Goal: Task Accomplishment & Management: Use online tool/utility

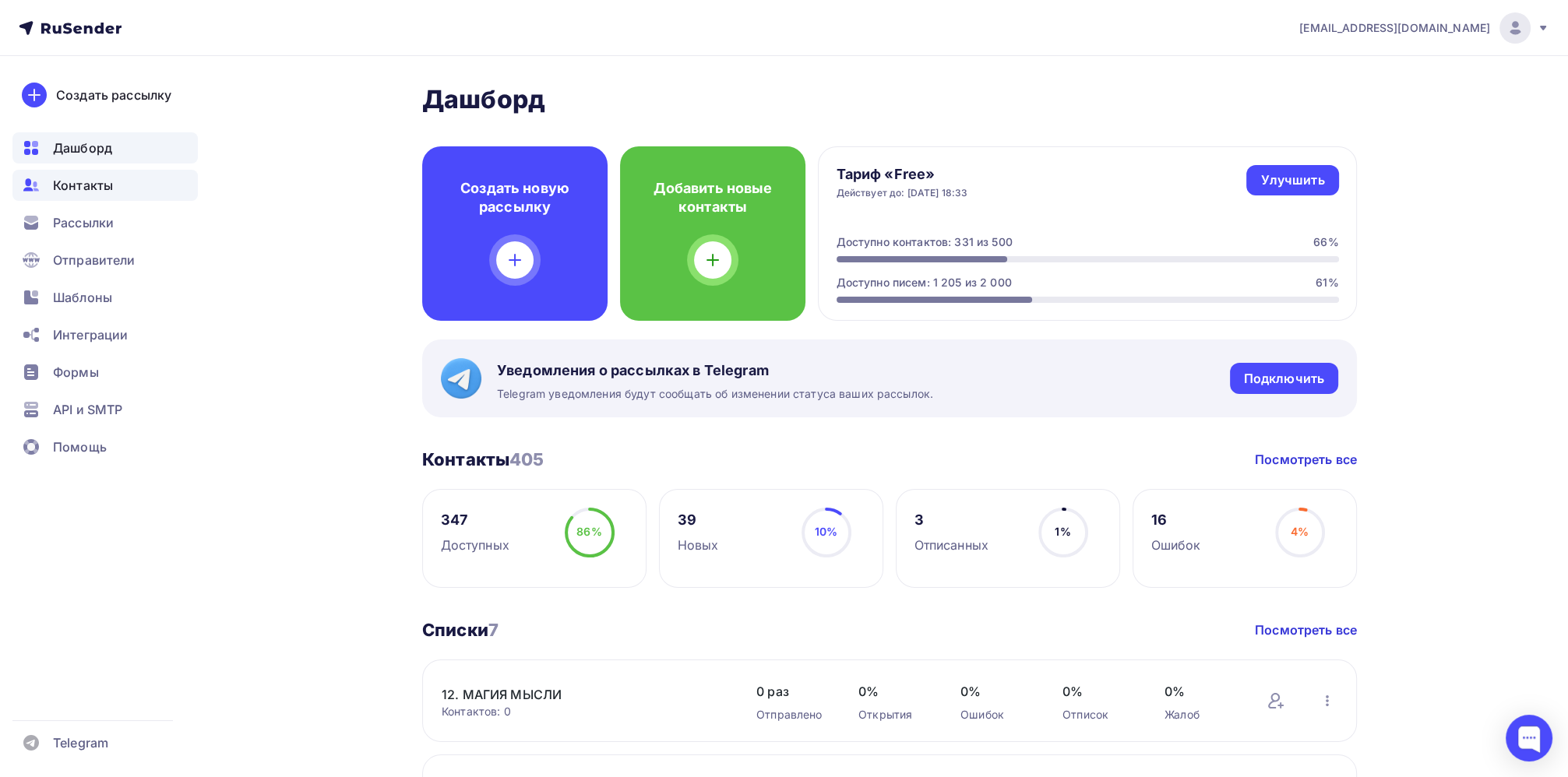
click at [76, 189] on span "Контакты" at bounding box center [83, 185] width 60 height 19
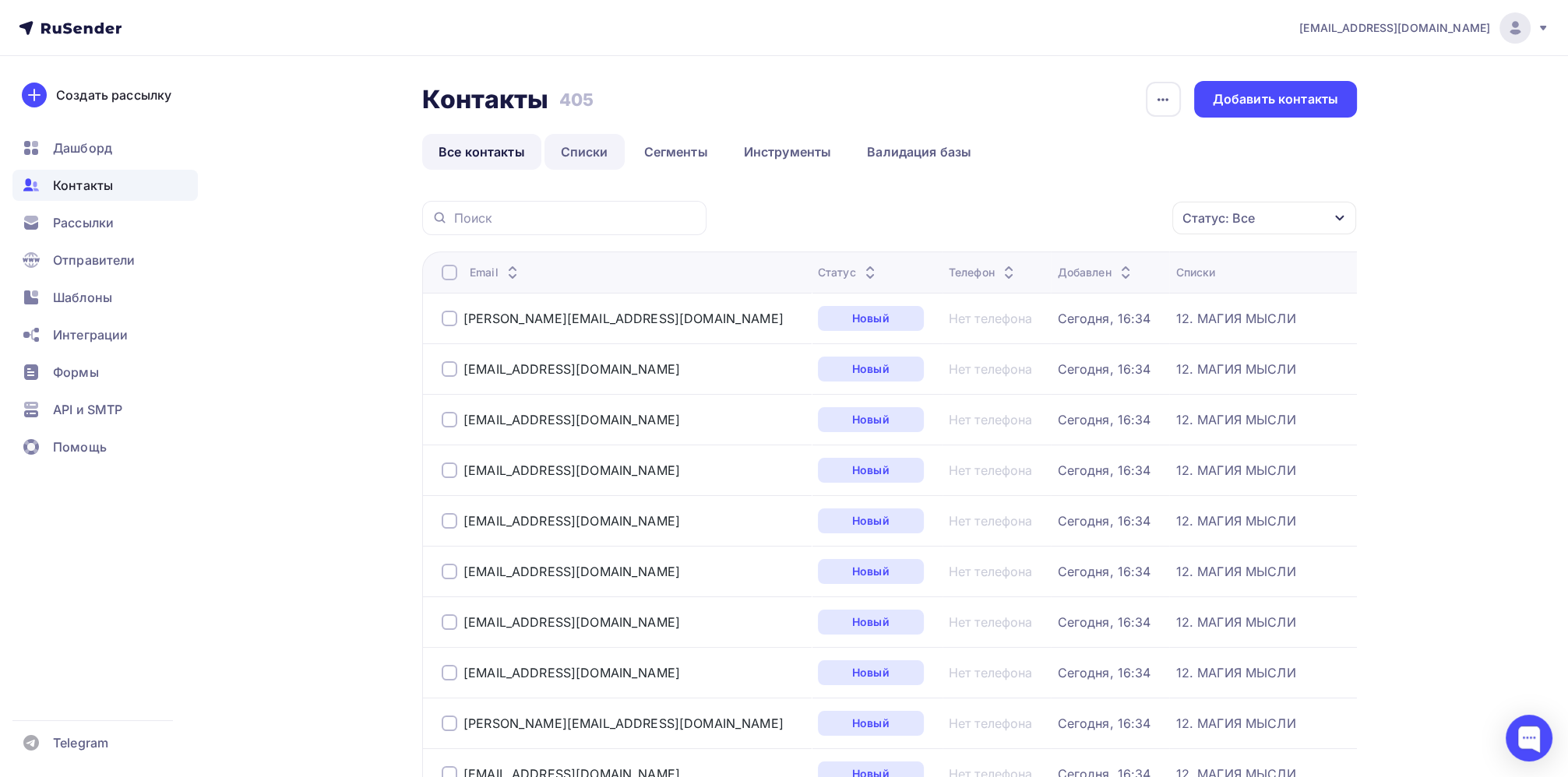
click at [603, 154] on link "Списки" at bounding box center [584, 152] width 80 height 36
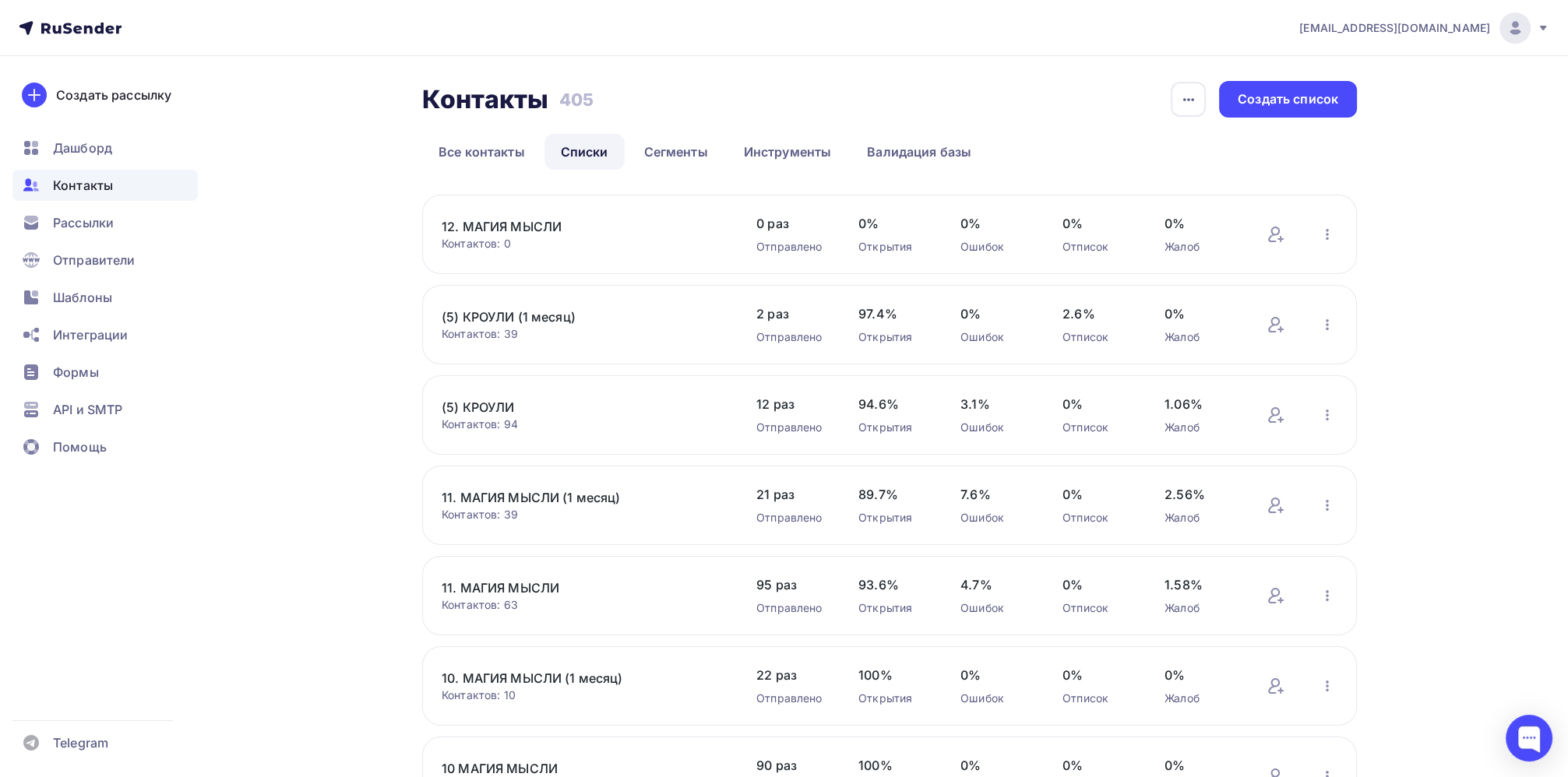
click at [508, 220] on link "12. МАГИЯ МЫСЛИ" at bounding box center [574, 227] width 264 height 19
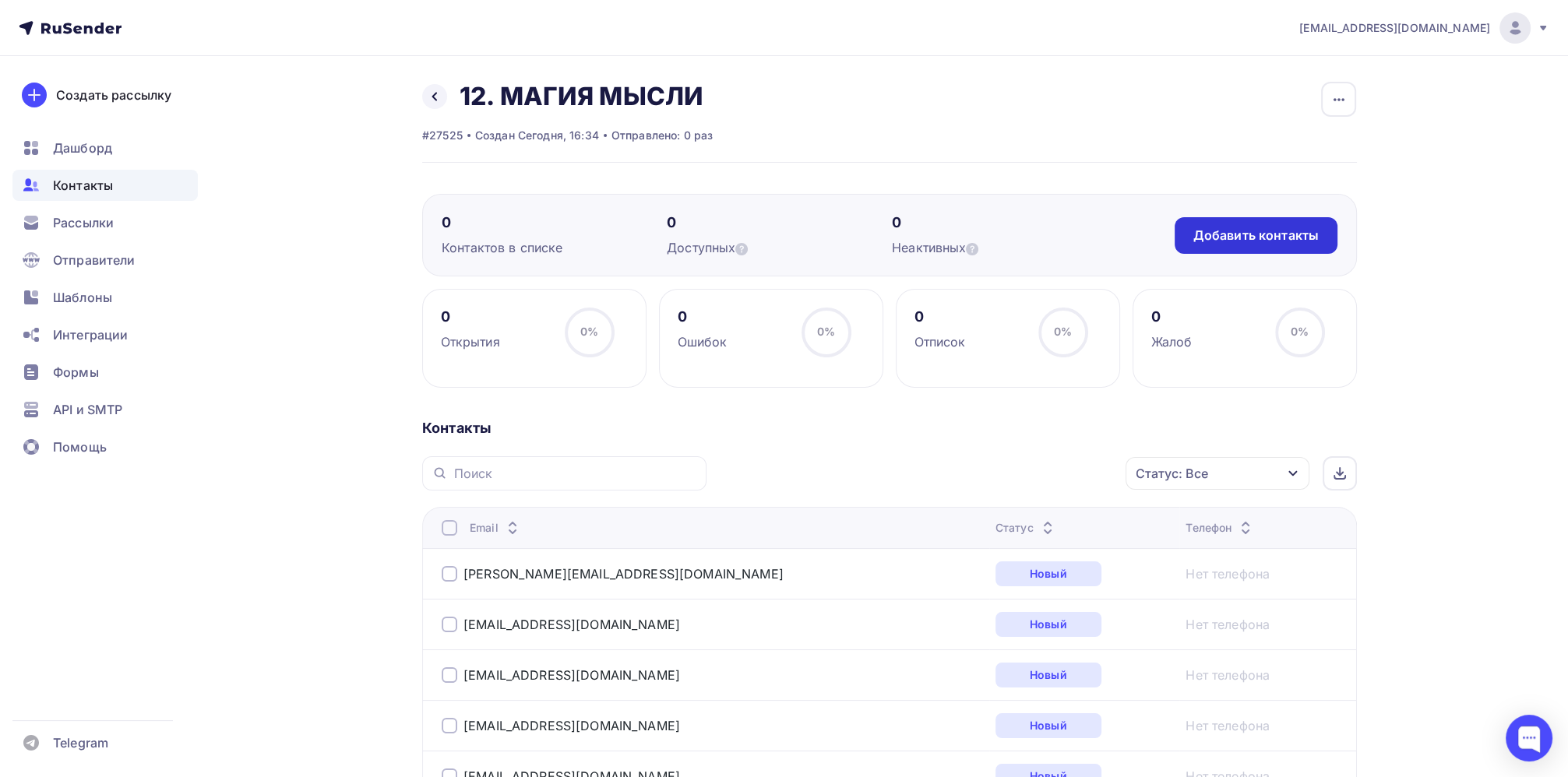
click at [1253, 246] on div "Добавить контакты" at bounding box center [1256, 235] width 163 height 37
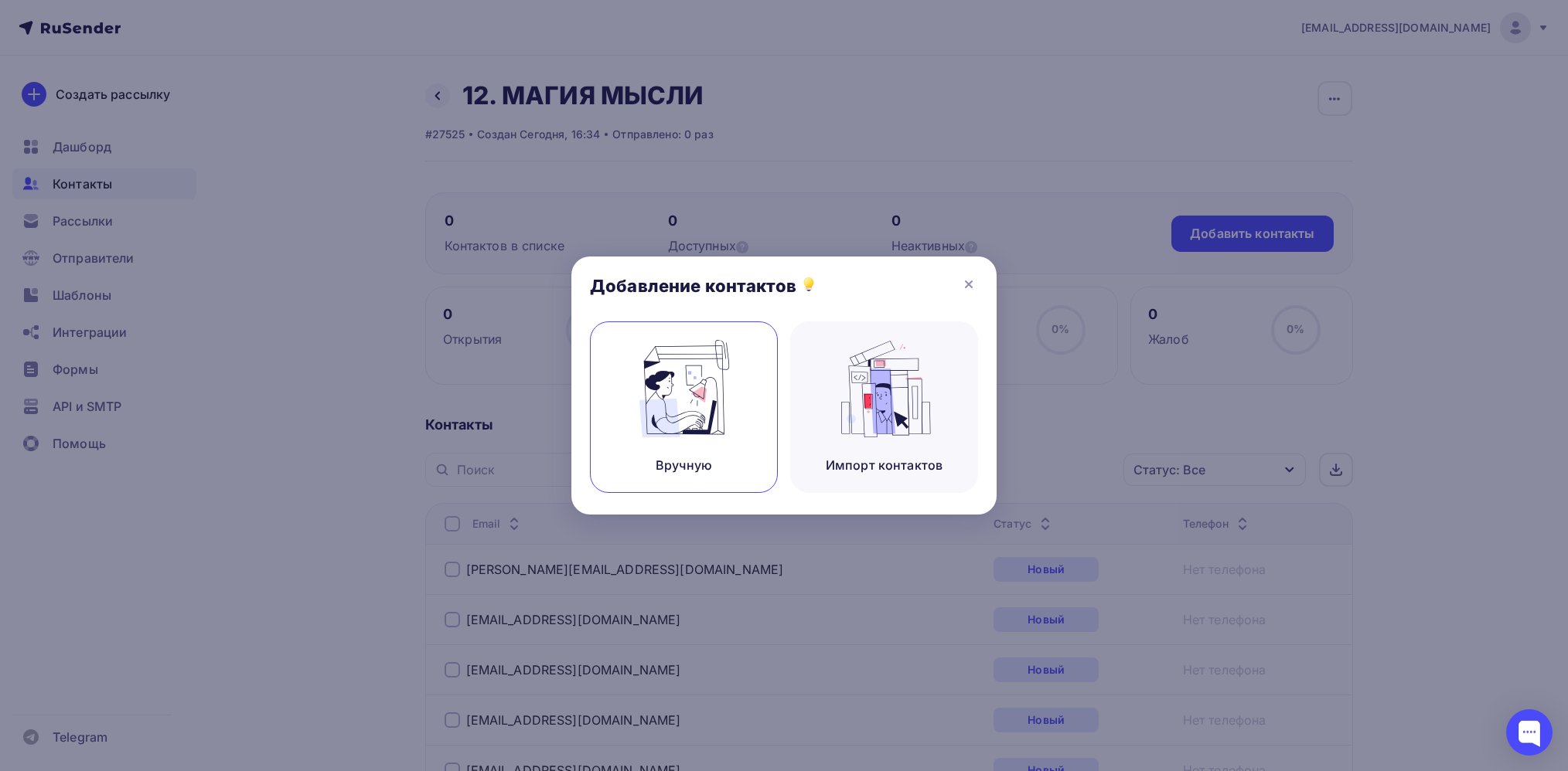
click at [665, 403] on img at bounding box center [684, 388] width 103 height 97
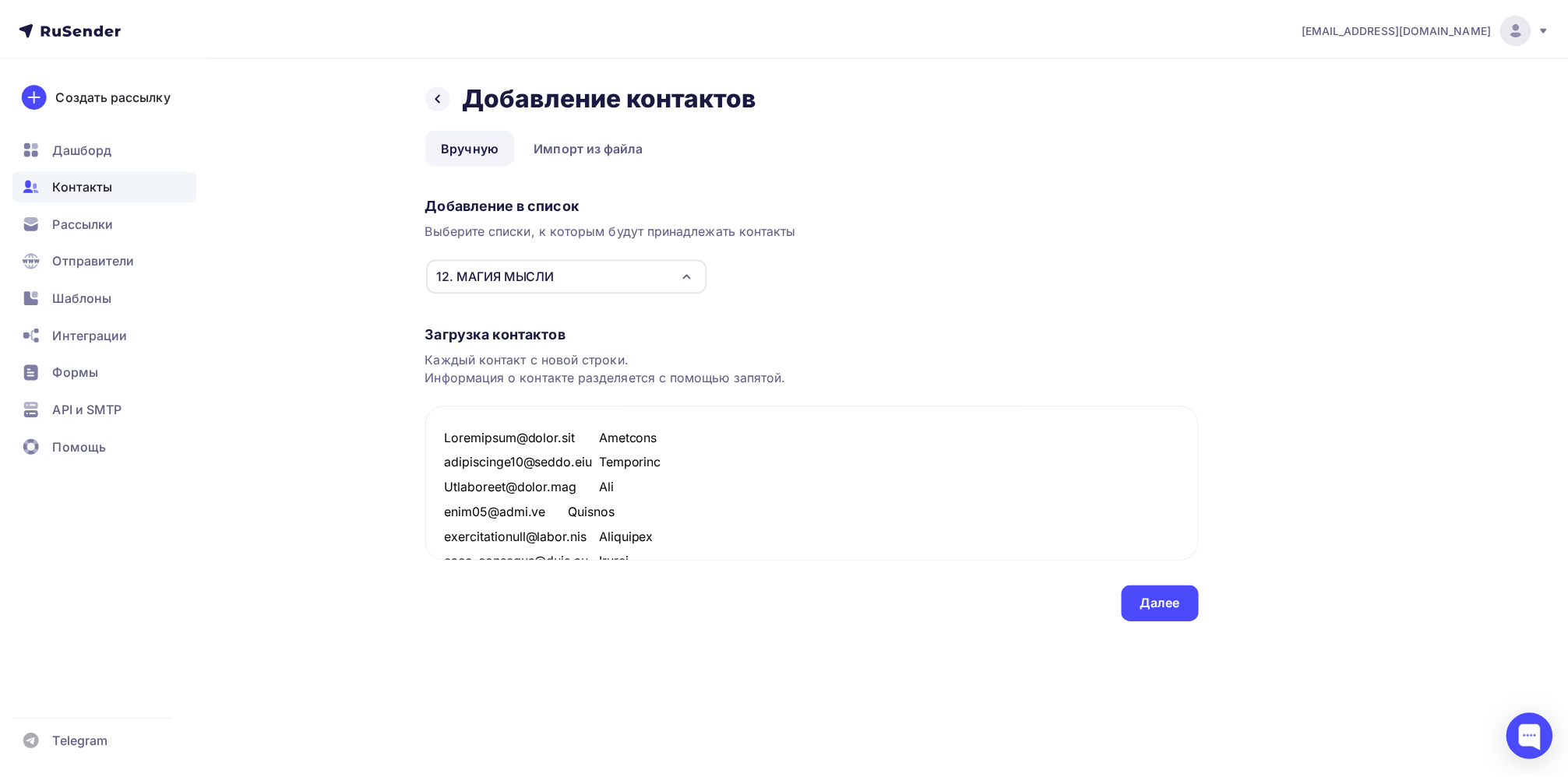
scroll to position [1529, 0]
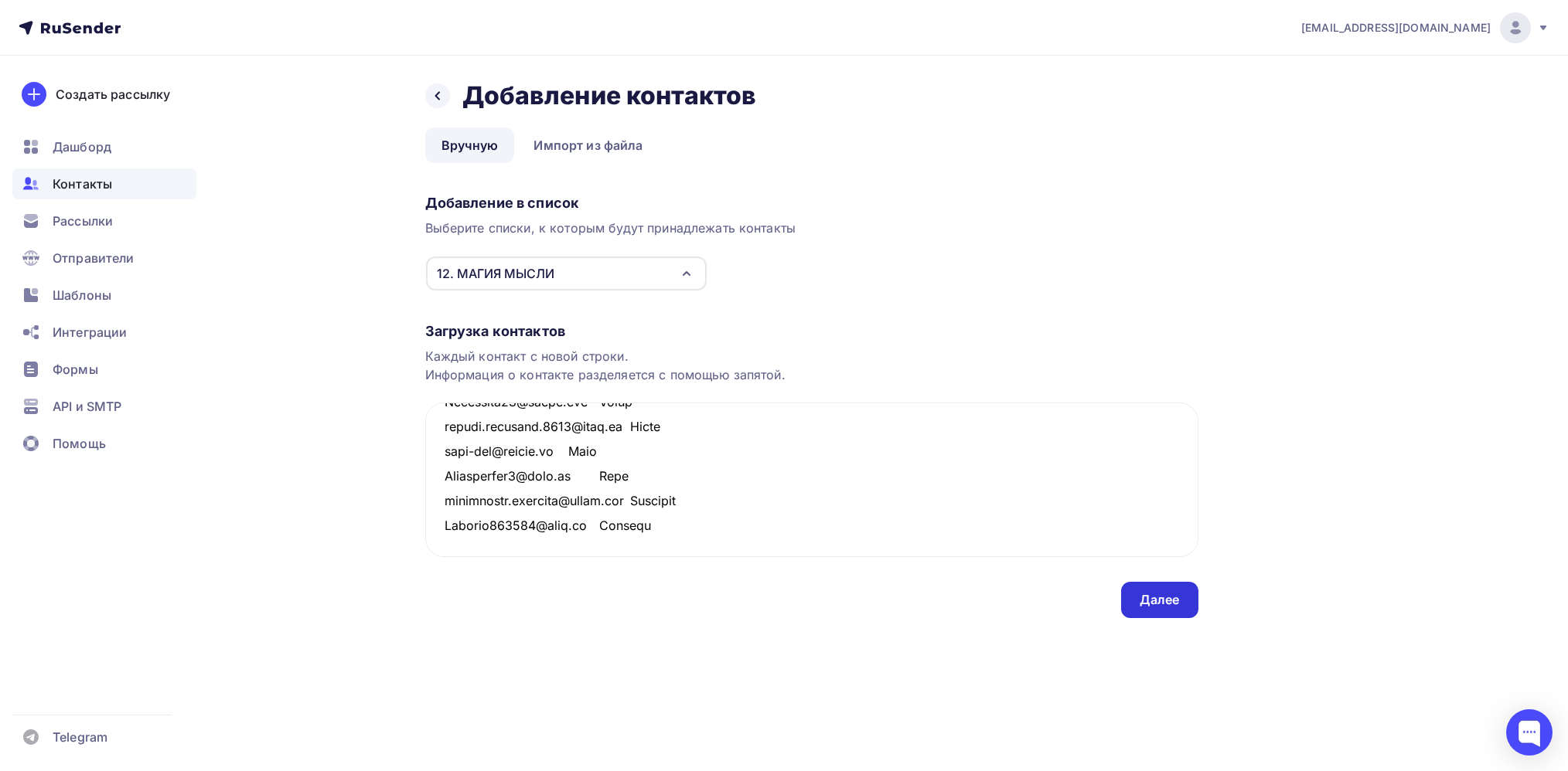
type textarea "Loremipsum@dolor.sit Ametcons adipiscinge83@seddo.eiu Temporinc Utlaboreet@dolo…"
click at [1162, 601] on div "Далее" at bounding box center [1159, 600] width 40 height 18
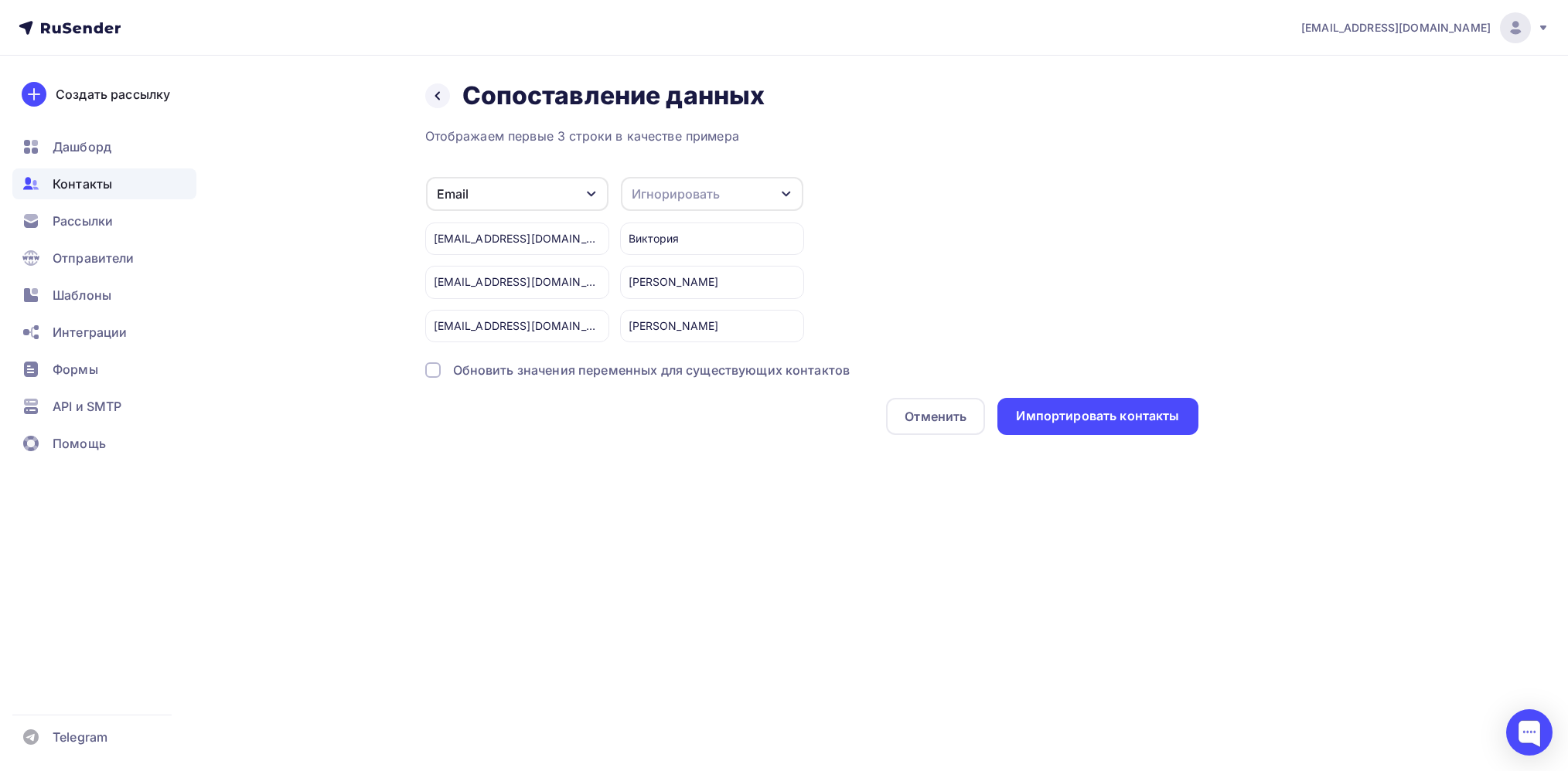
click at [758, 191] on div "Игнорировать" at bounding box center [712, 194] width 183 height 34
click at [668, 270] on div "Имя" at bounding box center [683, 273] width 90 height 19
click at [1079, 414] on div "Импортировать контакты" at bounding box center [1097, 416] width 163 height 18
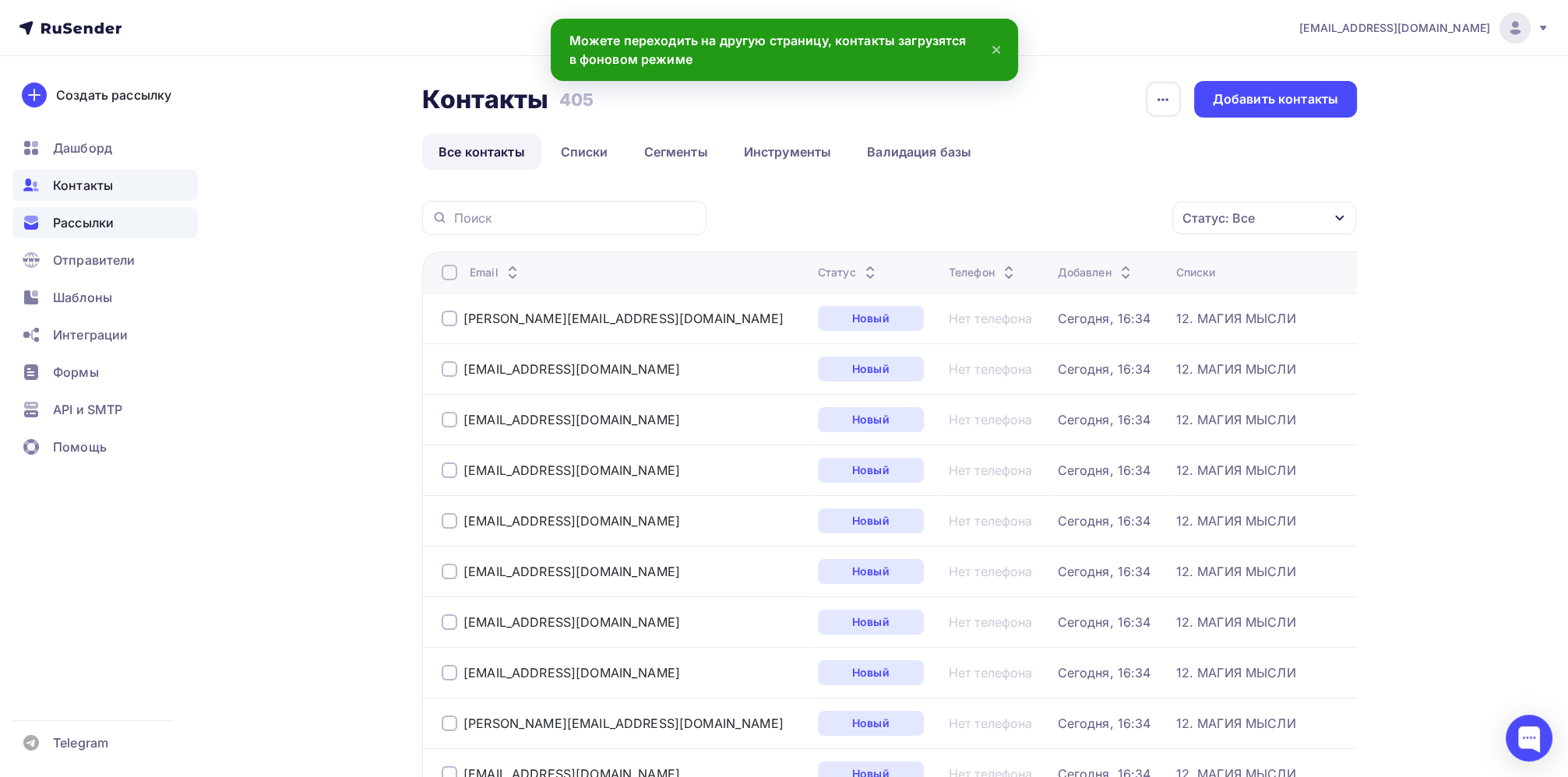
click at [75, 222] on span "Рассылки" at bounding box center [83, 223] width 61 height 19
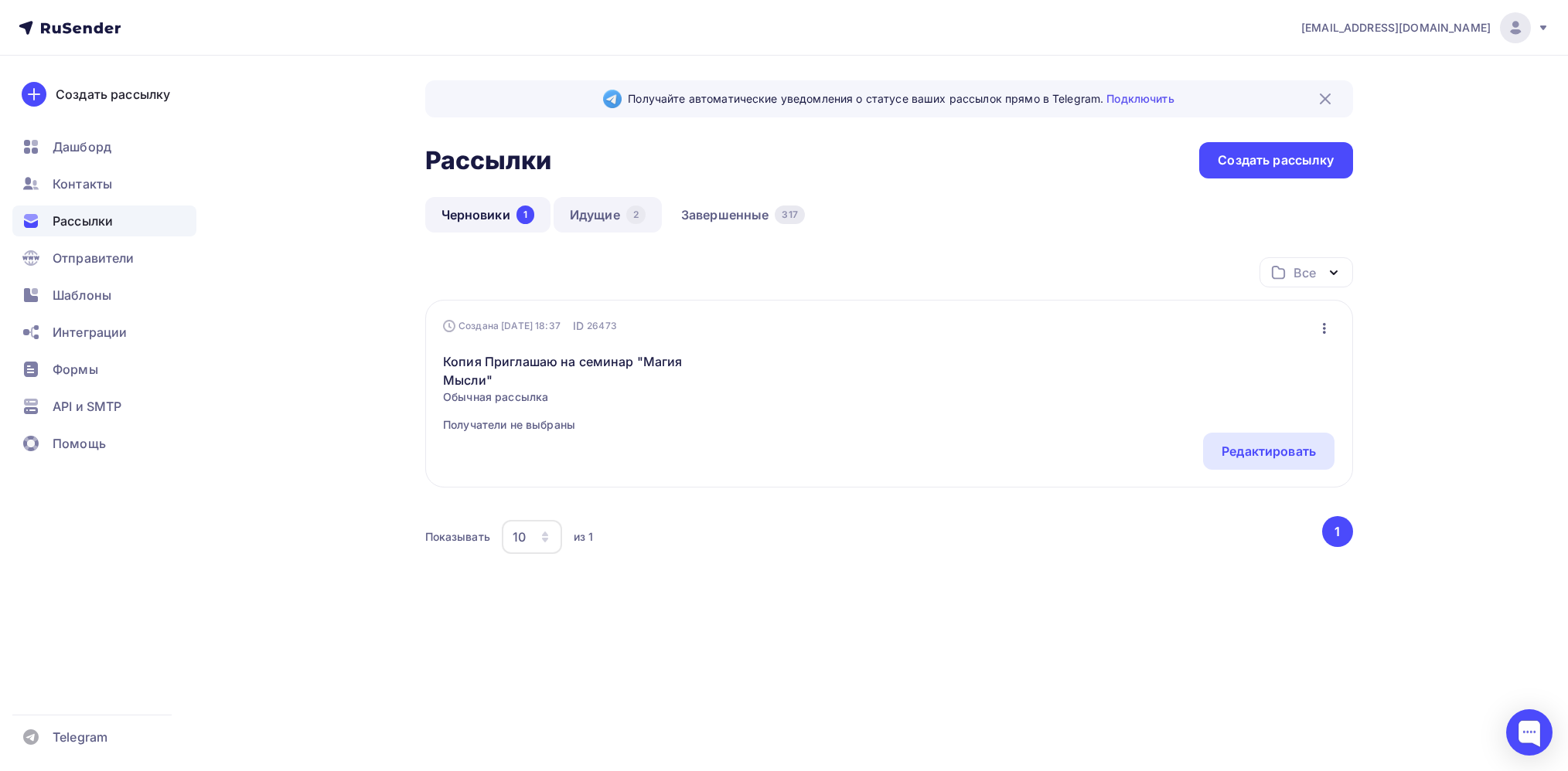
click at [612, 218] on link "Идущие 2" at bounding box center [608, 215] width 108 height 36
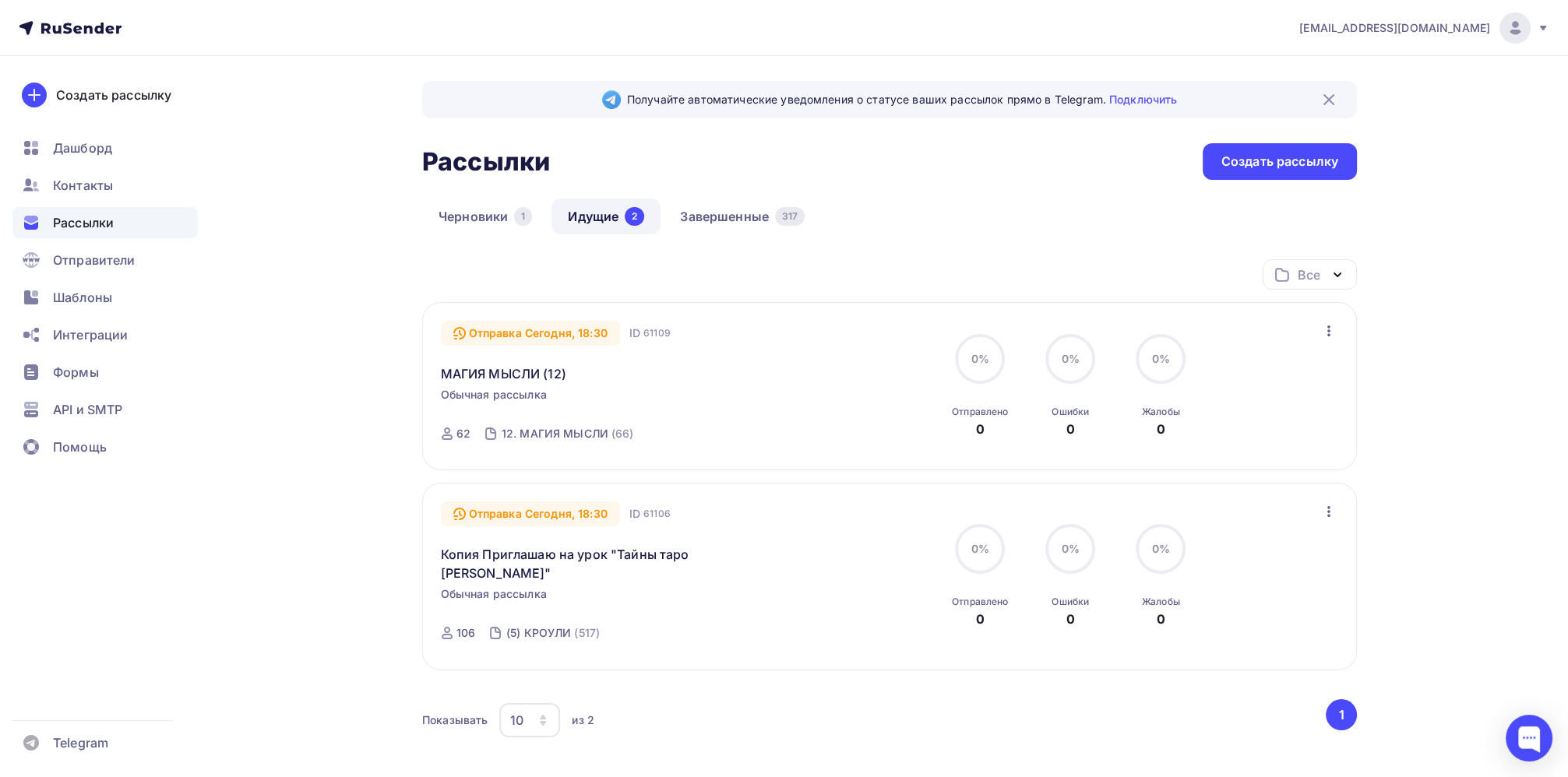
click at [1331, 333] on icon "button" at bounding box center [1329, 331] width 19 height 19
click at [1281, 408] on div "Отменить рассылку" at bounding box center [1237, 402] width 197 height 19
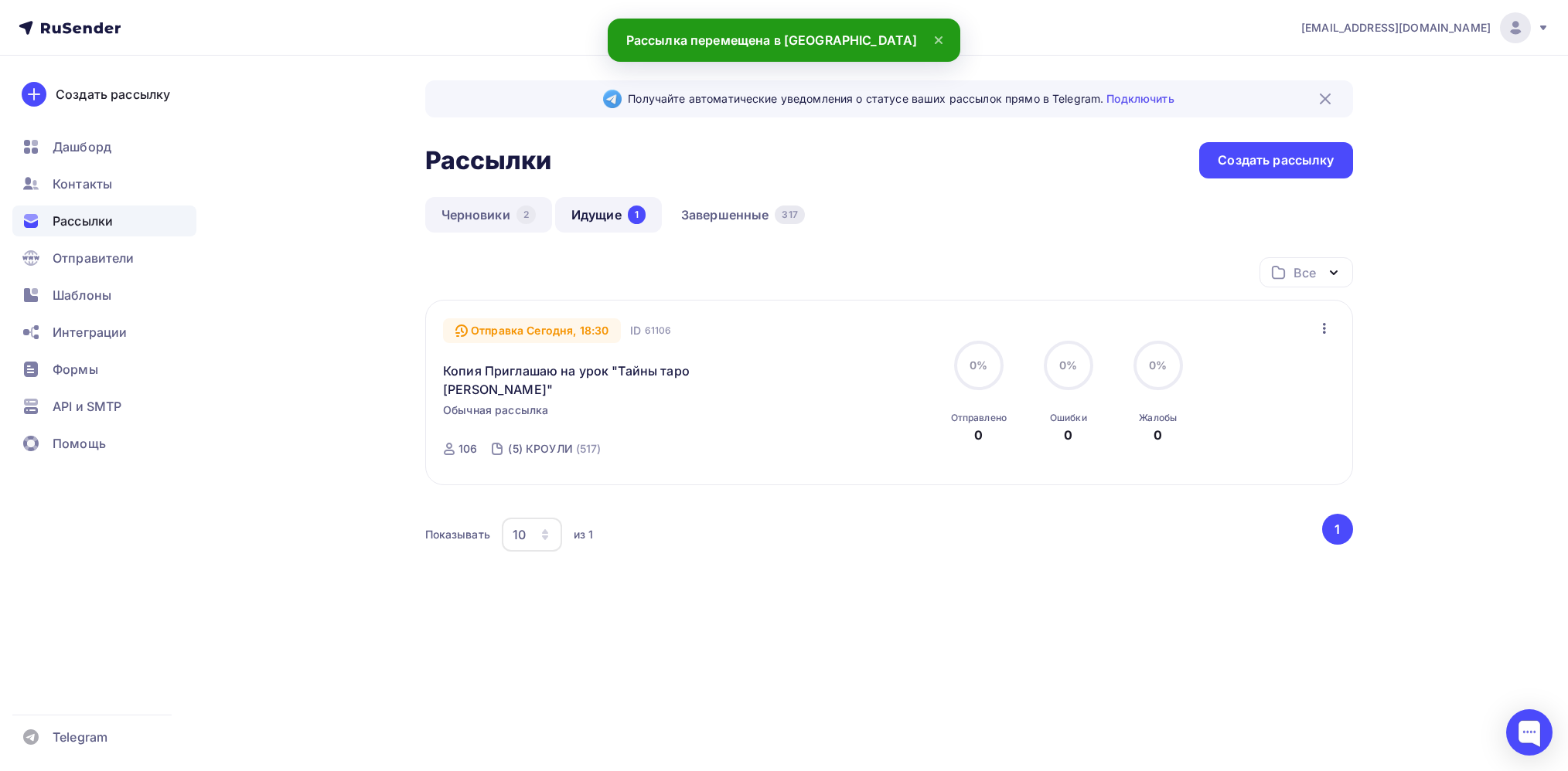
click at [492, 211] on link "Черновики 2" at bounding box center [489, 215] width 127 height 36
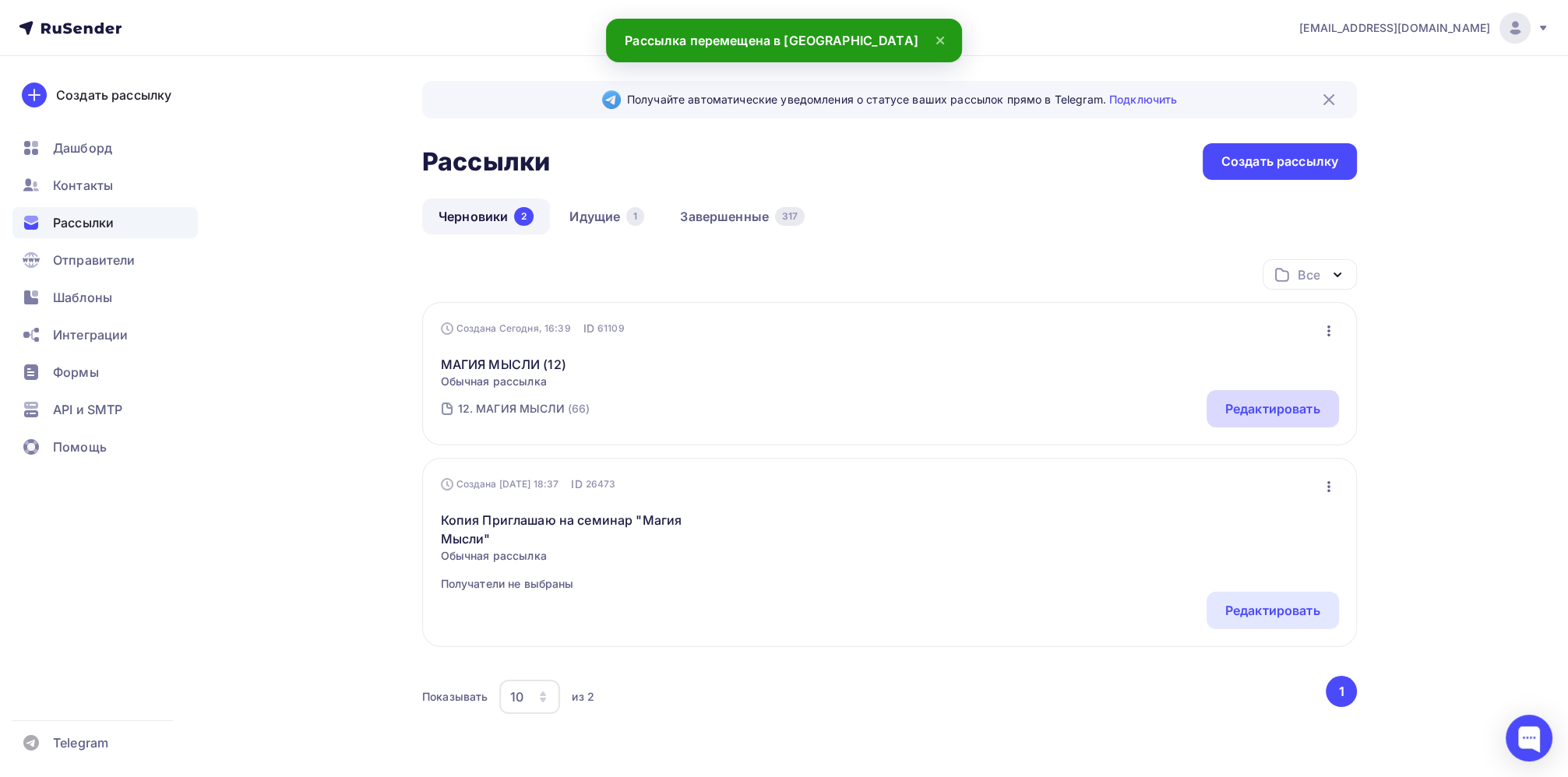
click at [1284, 415] on div "Редактировать" at bounding box center [1272, 409] width 95 height 19
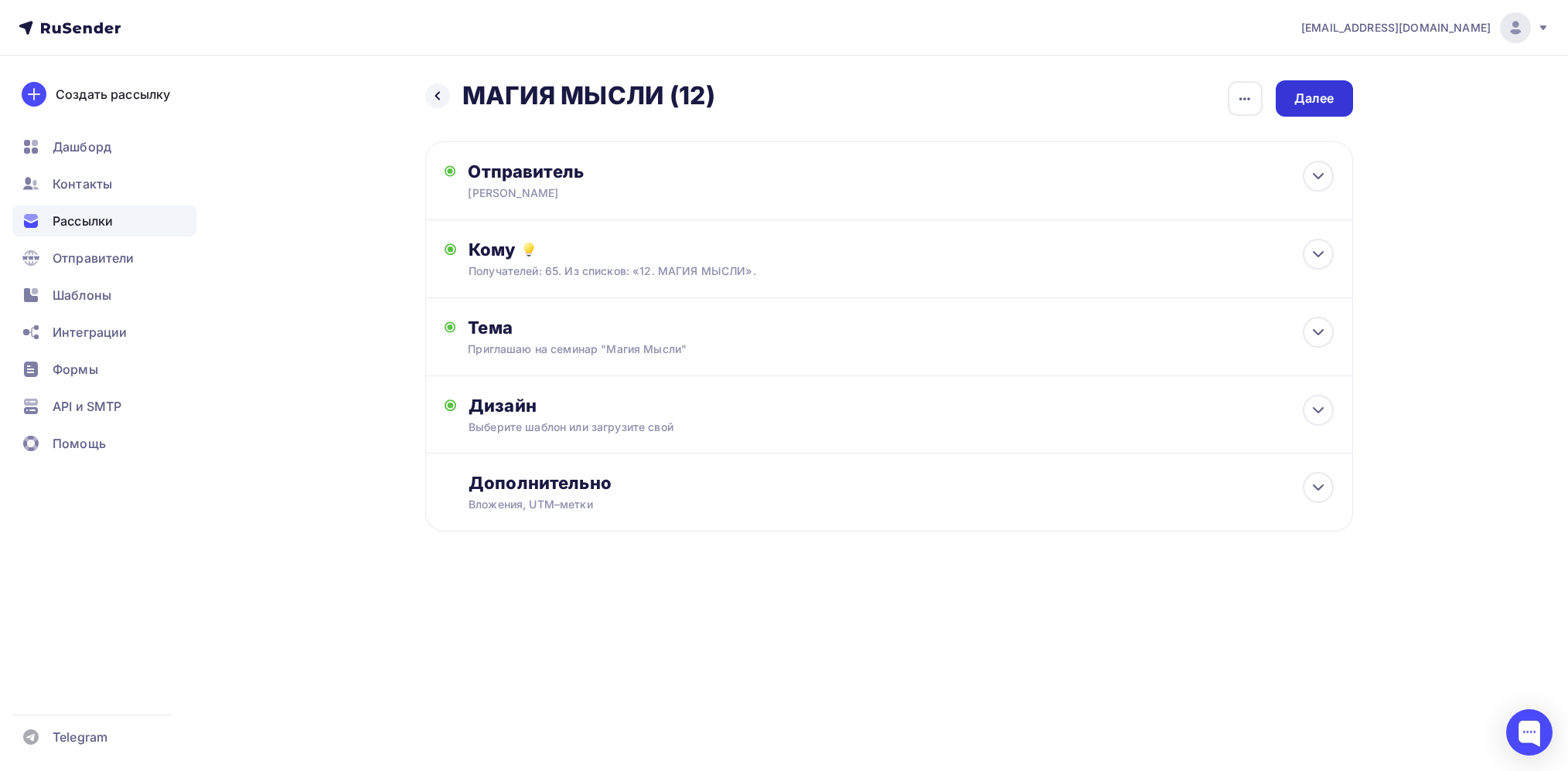
click at [1321, 108] on div "Далее" at bounding box center [1314, 98] width 77 height 36
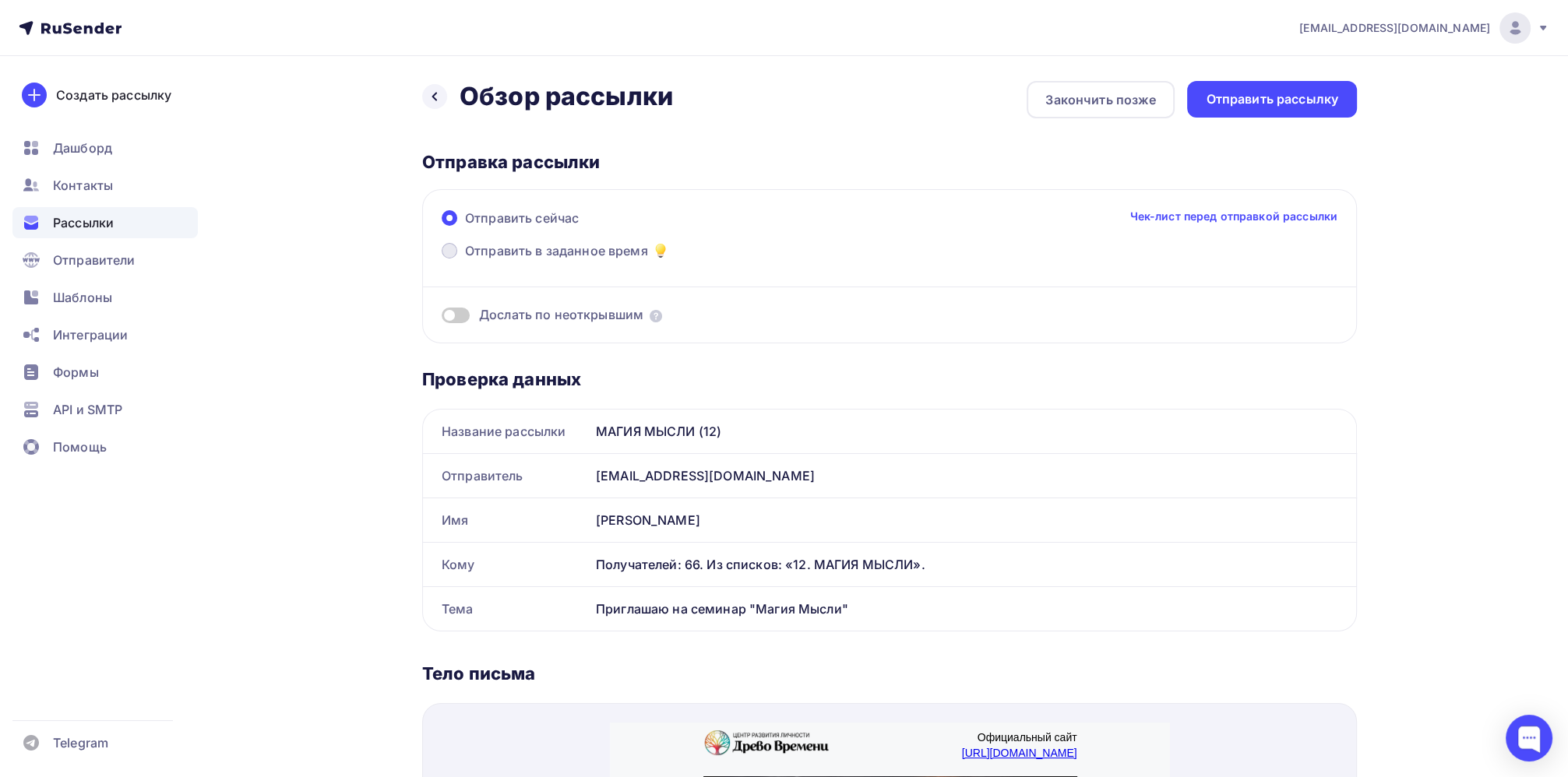
click at [460, 247] on label "Отправить в заданное время" at bounding box center [556, 252] width 229 height 22
click at [465, 260] on input "Отправить в заданное время" at bounding box center [465, 260] width 0 height 0
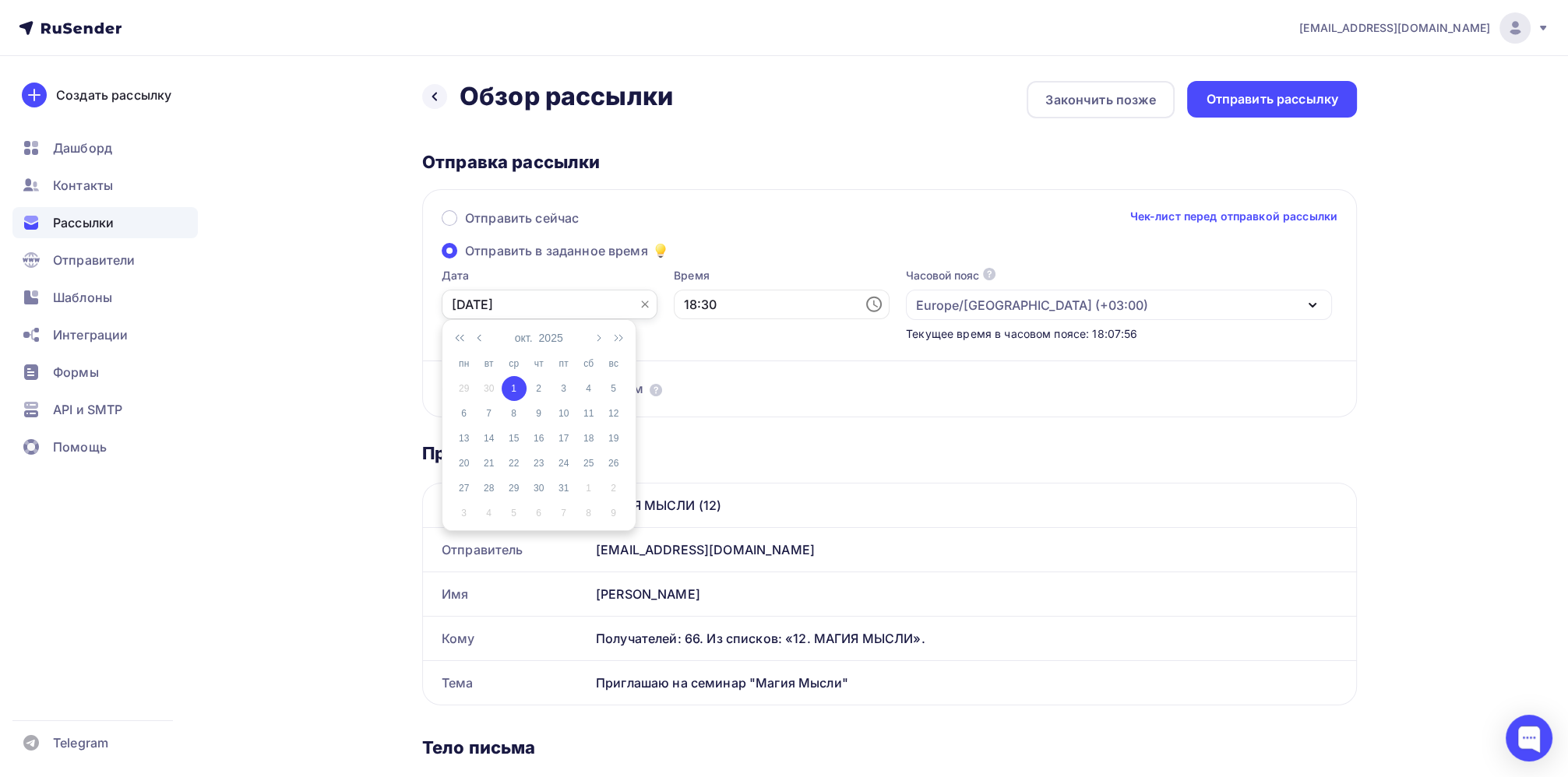
click at [487, 293] on input "[DATE]" at bounding box center [549, 304] width 216 height 30
click at [773, 217] on div "Отправить сейчас Чек-лист перед отправкой рассылки" at bounding box center [890, 225] width 896 height 32
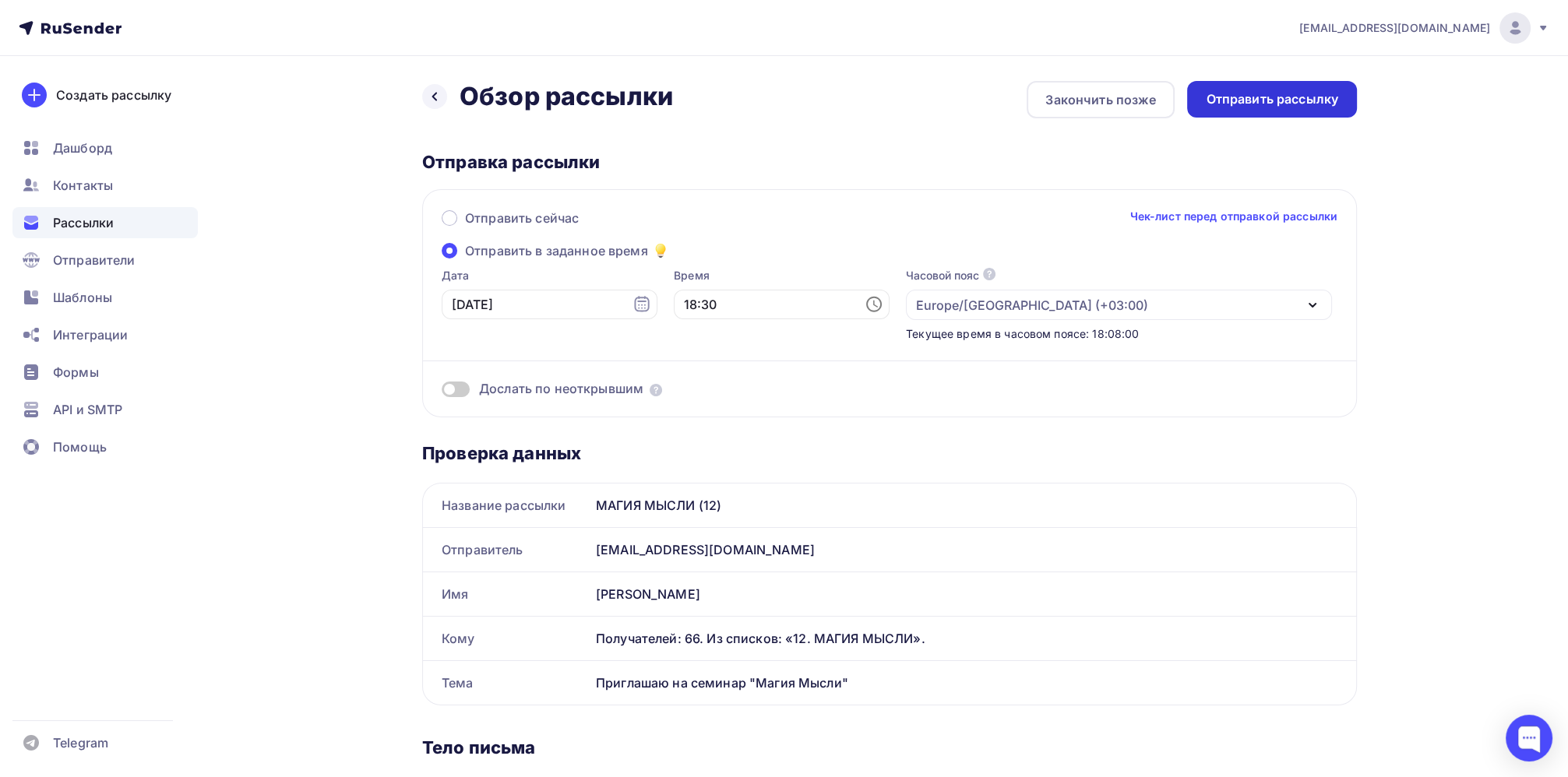
click at [1269, 103] on div "Отправить рассылку" at bounding box center [1272, 99] width 132 height 18
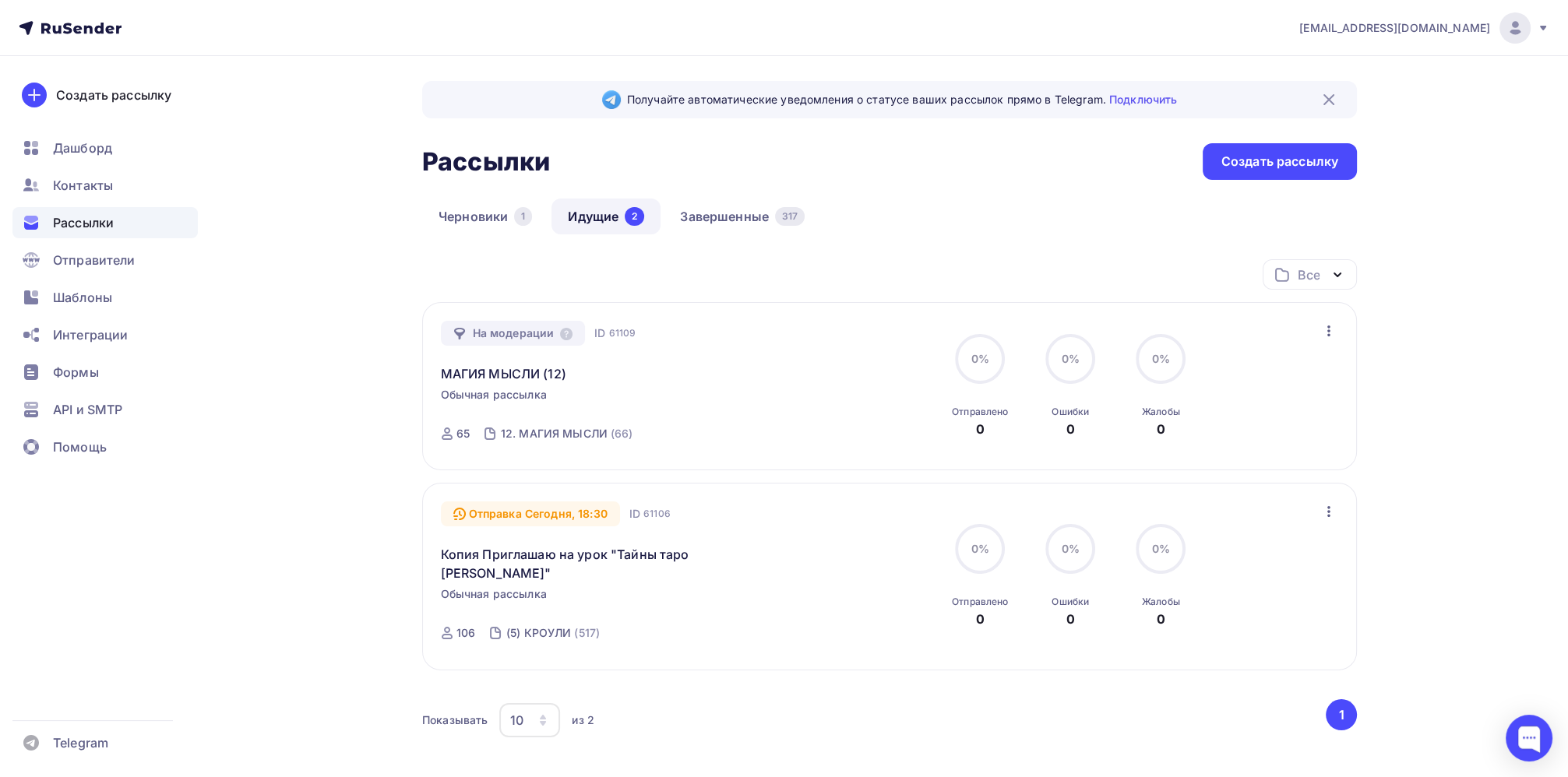
click at [203, 272] on div "Создать рассылку [GEOGRAPHIC_DATA] Контакты Рассылки Отправители Шаблоны Интегр…" at bounding box center [105, 417] width 211 height 722
